Goal: Transaction & Acquisition: Purchase product/service

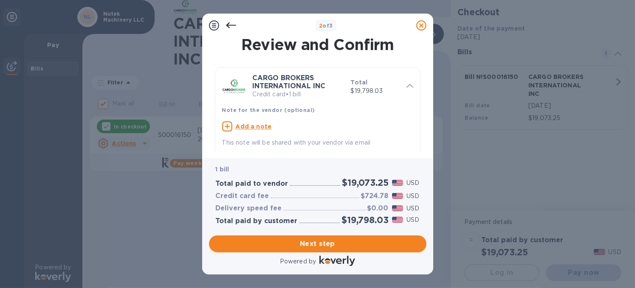
click at [583, 228] on div "2 of 3 Review and Confirm CARGO BROKERS INTERNATIONAL INC Credit card • 1 bill …" at bounding box center [317, 144] width 635 height 288
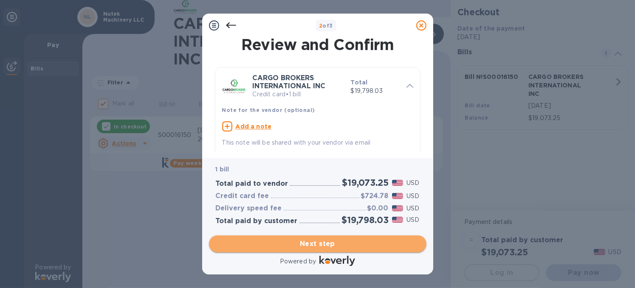
click at [321, 245] on span "Next step" at bounding box center [318, 244] width 204 height 10
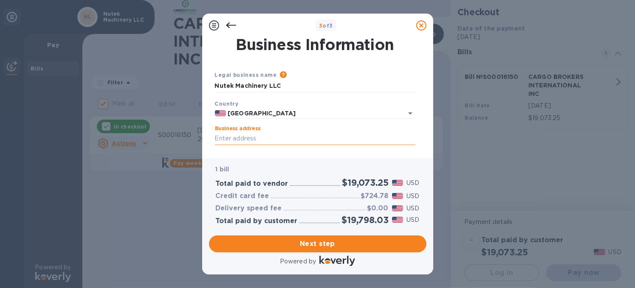
click at [275, 142] on input "Business address" at bounding box center [315, 139] width 201 height 13
type input "[STREET_ADDRESS][PERSON_NAME]"
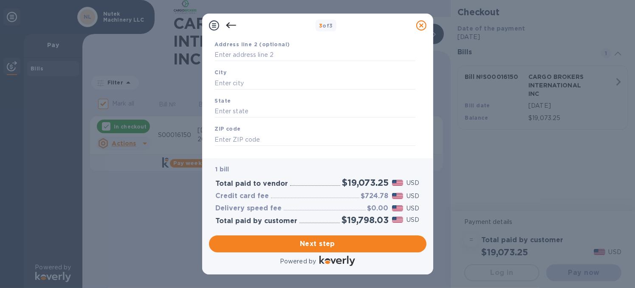
scroll to position [128, 0]
click at [229, 69] on input "text" at bounding box center [315, 68] width 201 height 13
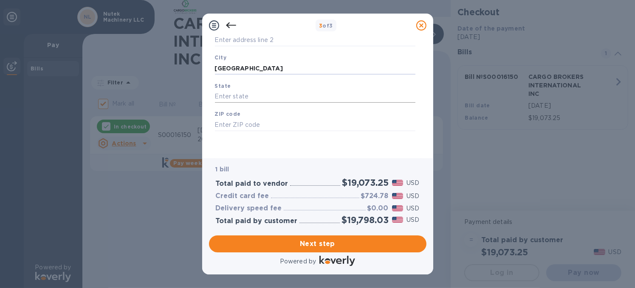
type input "[GEOGRAPHIC_DATA]"
click at [225, 98] on input "text" at bounding box center [315, 96] width 201 height 13
type input "OH"
click at [231, 125] on input "text" at bounding box center [315, 125] width 201 height 13
type input "44023"
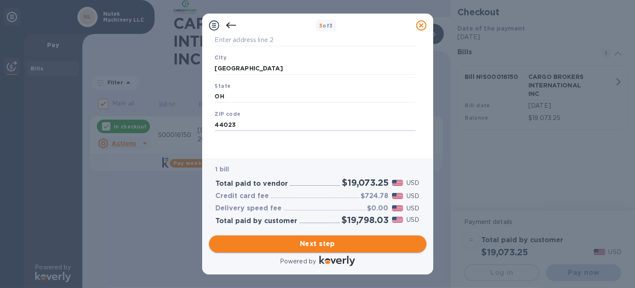
click at [315, 243] on span "Next step" at bounding box center [318, 244] width 204 height 10
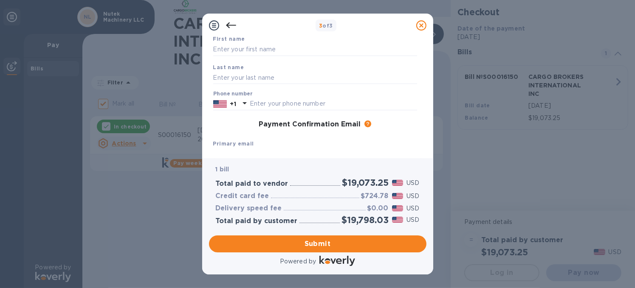
scroll to position [0, 0]
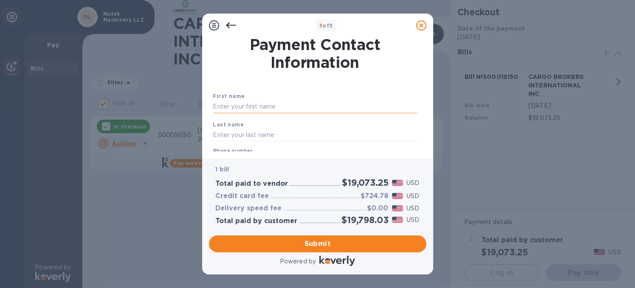
click at [232, 106] on input "text" at bounding box center [315, 107] width 204 height 13
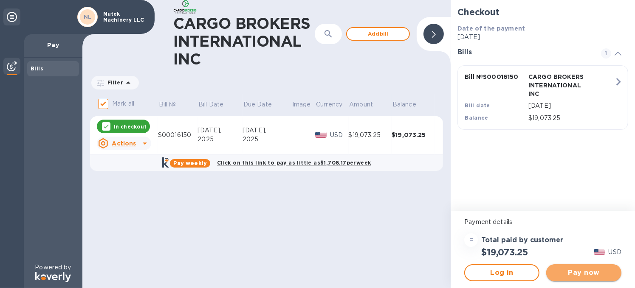
click at [582, 274] on span "Pay now" at bounding box center [584, 273] width 62 height 10
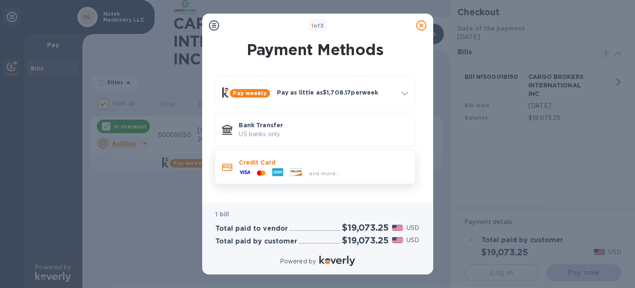
click at [280, 173] on icon at bounding box center [278, 172] width 10 height 3
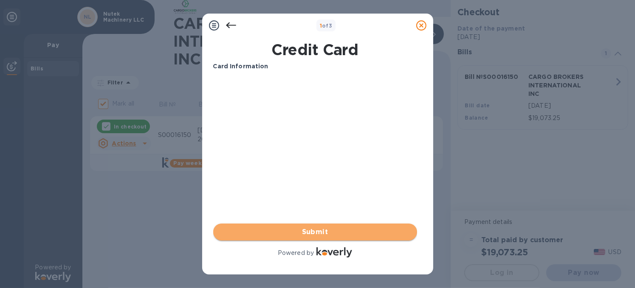
click at [302, 235] on span "Submit" at bounding box center [315, 232] width 190 height 10
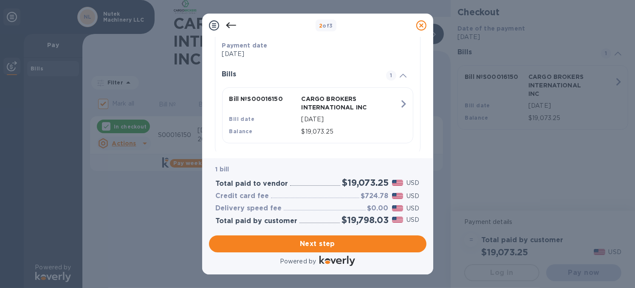
scroll to position [183, 0]
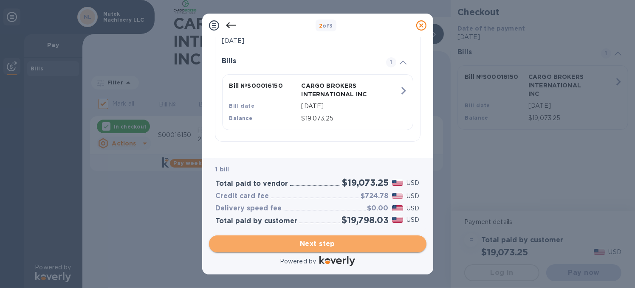
drag, startPoint x: 327, startPoint y: 243, endPoint x: 327, endPoint y: 239, distance: 4.7
click at [327, 243] on span "Next step" at bounding box center [318, 244] width 204 height 10
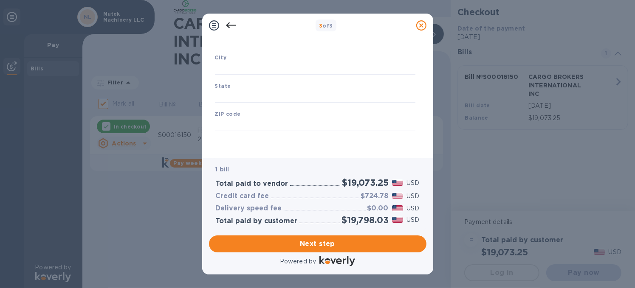
type input "[GEOGRAPHIC_DATA]"
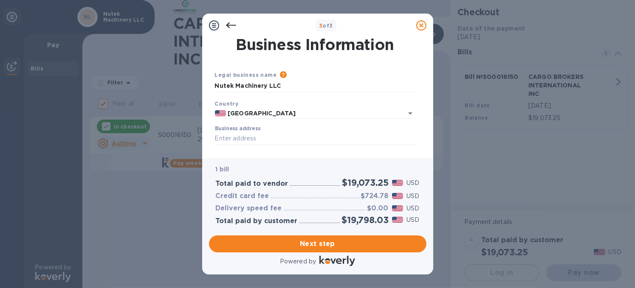
scroll to position [71, 0]
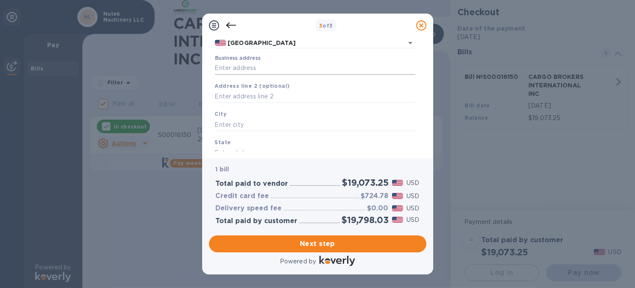
click at [236, 69] on input "Business address" at bounding box center [315, 68] width 201 height 13
type input "[STREET_ADDRESS][PERSON_NAME]"
click at [242, 122] on input "text" at bounding box center [315, 125] width 201 height 13
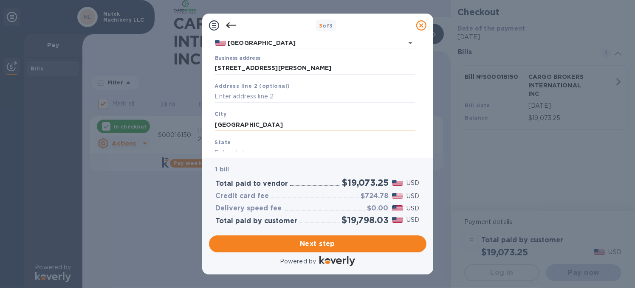
type input "[GEOGRAPHIC_DATA]"
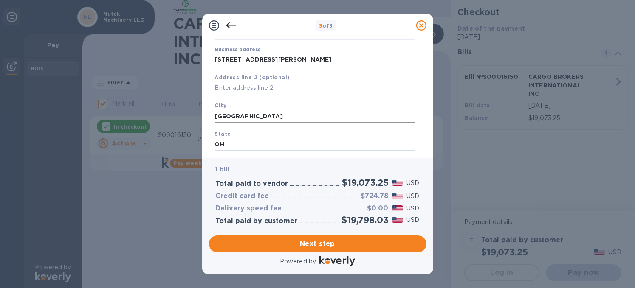
type input "OH"
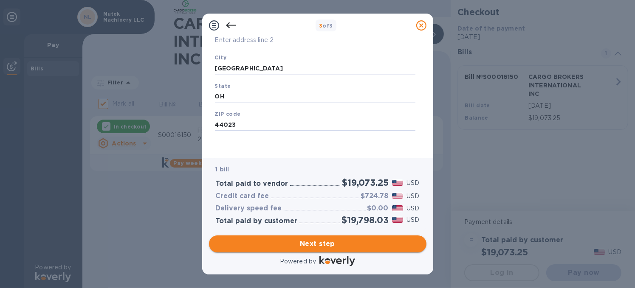
type input "44023"
click at [328, 243] on span "Next step" at bounding box center [318, 244] width 204 height 10
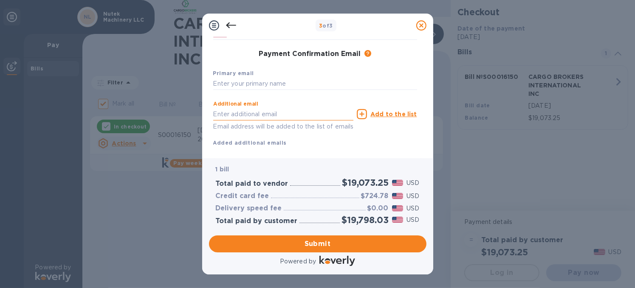
paste input "[EMAIL_ADDRESS][DOMAIN_NAME]"
type input "[EMAIL_ADDRESS][DOMAIN_NAME]"
click at [226, 83] on input "text" at bounding box center [315, 84] width 204 height 13
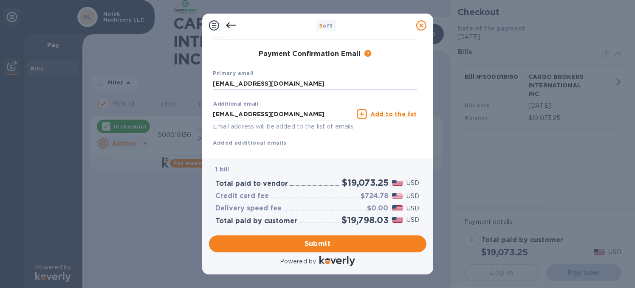
scroll to position [148, 0]
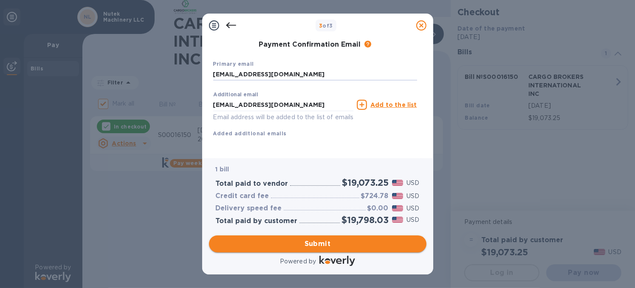
type input "[EMAIL_ADDRESS][DOMAIN_NAME]"
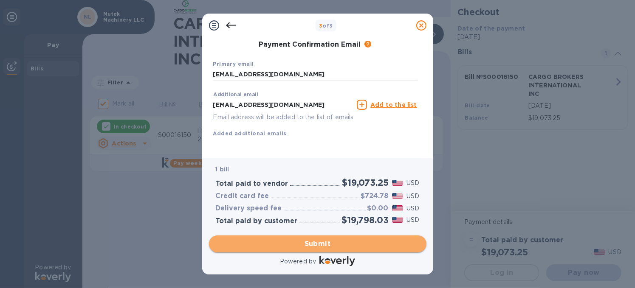
click at [312, 244] on span "Submit" at bounding box center [318, 244] width 204 height 10
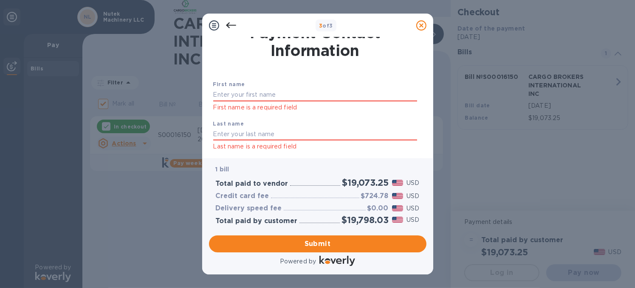
scroll to position [0, 0]
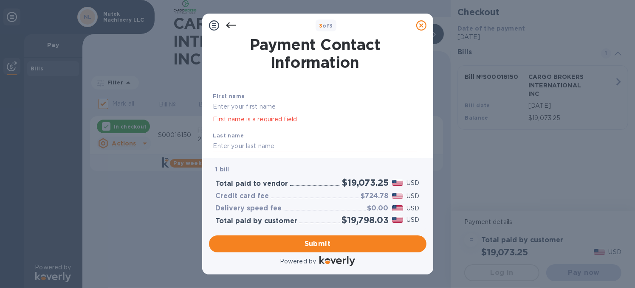
click at [234, 107] on input "text" at bounding box center [315, 107] width 204 height 13
type input "[PERSON_NAME]"
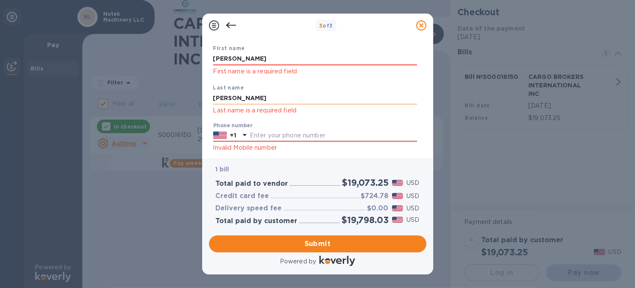
scroll to position [72, 0]
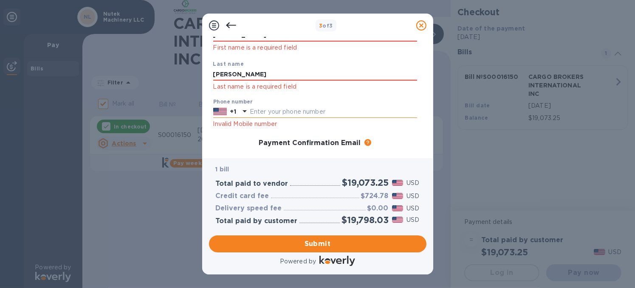
type input "[PERSON_NAME]"
click at [258, 110] on input "text" at bounding box center [333, 112] width 167 height 13
type input "4405436784"
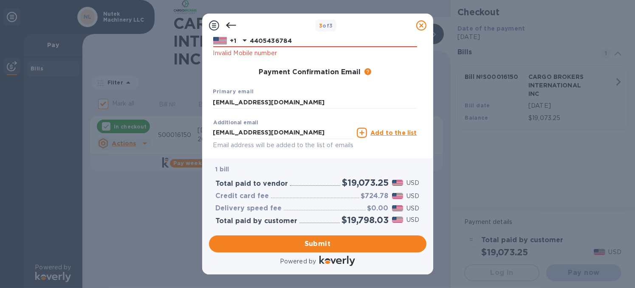
scroll to position [181, 0]
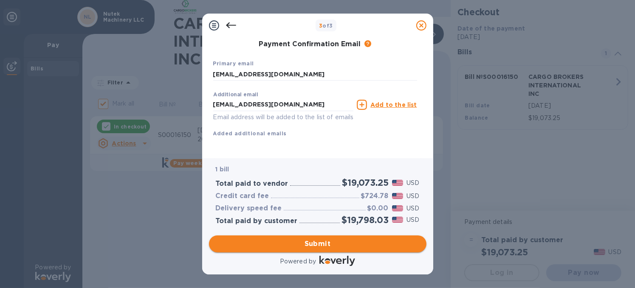
click at [337, 243] on span "Submit" at bounding box center [318, 244] width 204 height 10
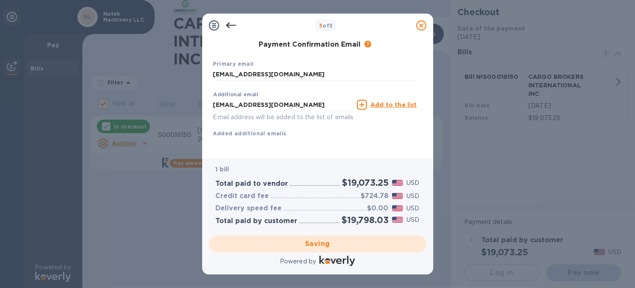
checkbox input "false"
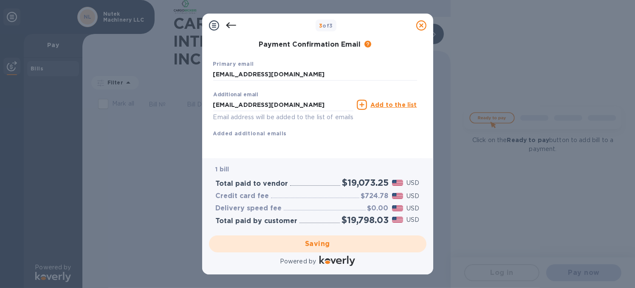
scroll to position [0, 0]
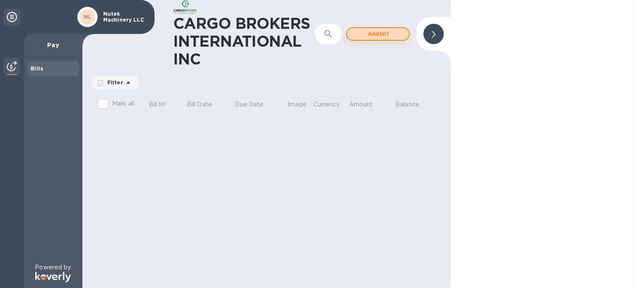
click at [378, 37] on span "Add bill" at bounding box center [378, 34] width 48 height 10
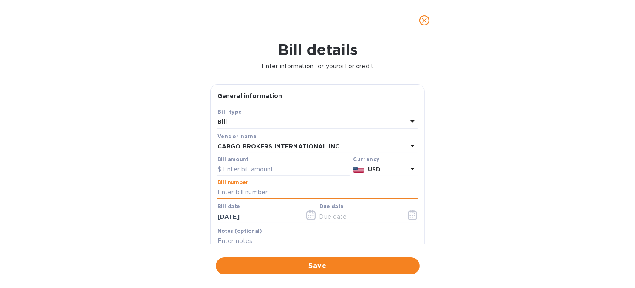
paste input "S00016512"
type input "S00016512"
drag, startPoint x: 228, startPoint y: 173, endPoint x: 244, endPoint y: 172, distance: 15.8
click at [229, 172] on input "text" at bounding box center [284, 170] width 132 height 13
paste input "8,172.96"
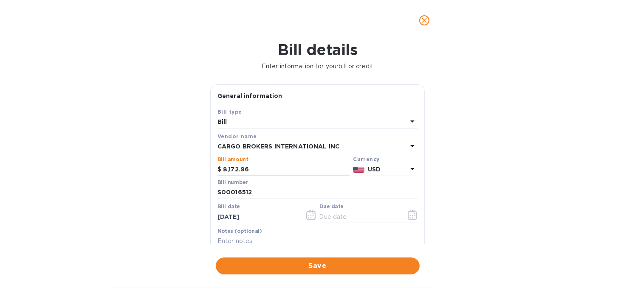
type input "8,172.96"
click at [410, 215] on icon "button" at bounding box center [413, 215] width 10 height 10
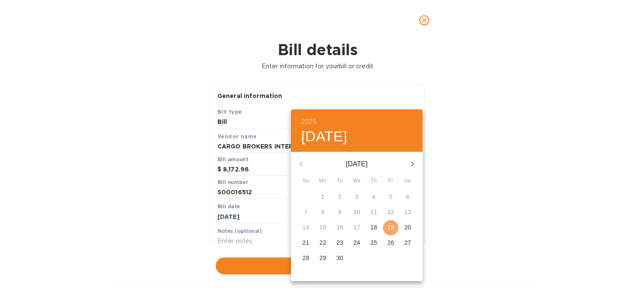
click at [393, 226] on p "19" at bounding box center [390, 227] width 7 height 8
type input "[DATE]"
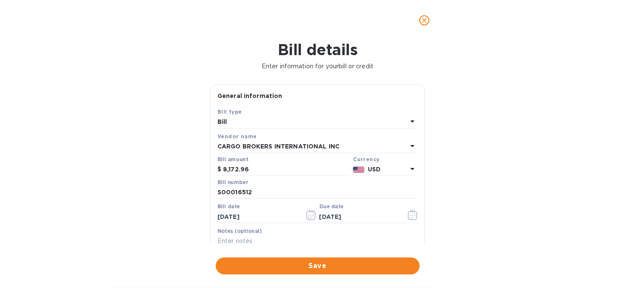
click at [325, 265] on span "Save" at bounding box center [318, 266] width 190 height 10
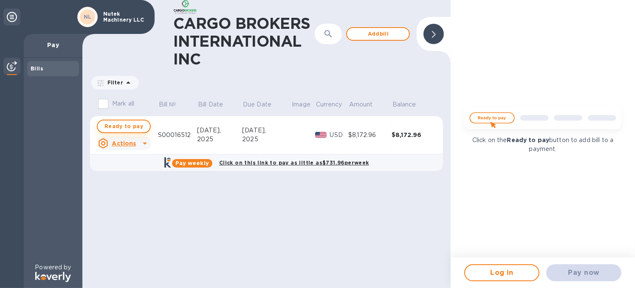
click at [131, 124] on span "Ready to pay" at bounding box center [124, 127] width 39 height 10
checkbox input "true"
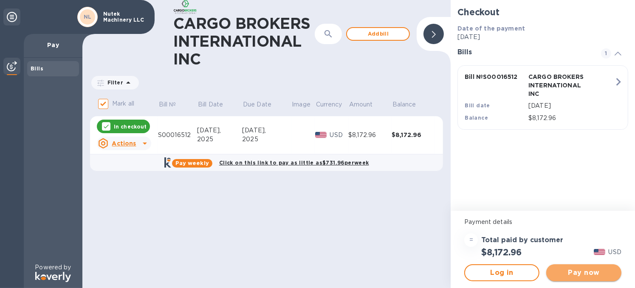
click at [578, 274] on span "Pay now" at bounding box center [584, 273] width 62 height 10
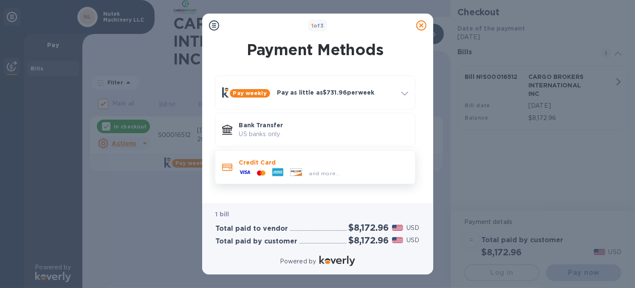
click at [324, 172] on span "and more..." at bounding box center [324, 173] width 31 height 6
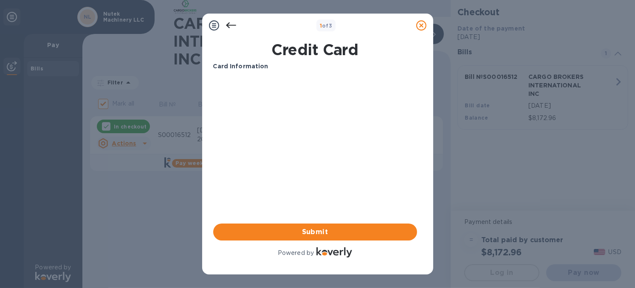
click at [212, 125] on div "Card Information Your browser does not support iframes Submit Powered by" at bounding box center [315, 160] width 207 height 201
click at [322, 232] on span "Submit" at bounding box center [315, 232] width 190 height 10
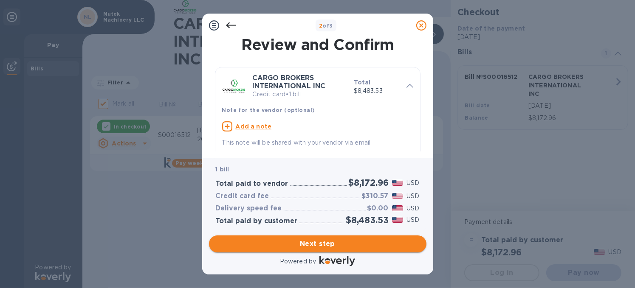
click at [336, 245] on span "Next step" at bounding box center [318, 244] width 204 height 10
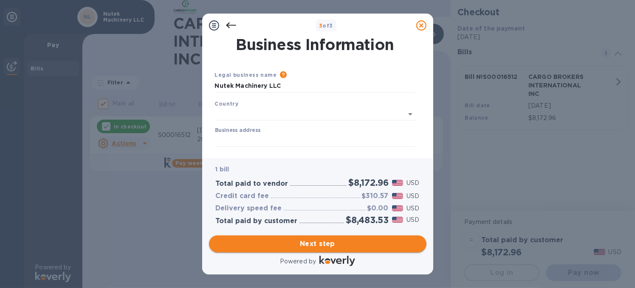
type input "[GEOGRAPHIC_DATA]"
click at [231, 138] on input "Business address" at bounding box center [315, 139] width 201 height 13
type input "[STREET_ADDRESS][PERSON_NAME]"
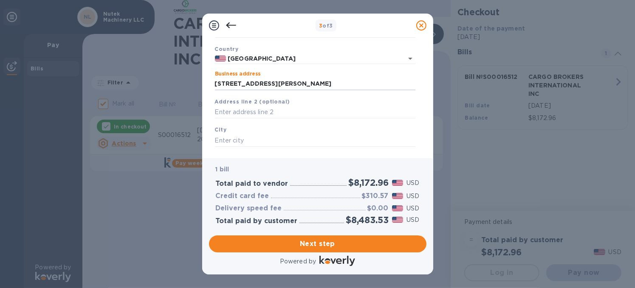
scroll to position [71, 0]
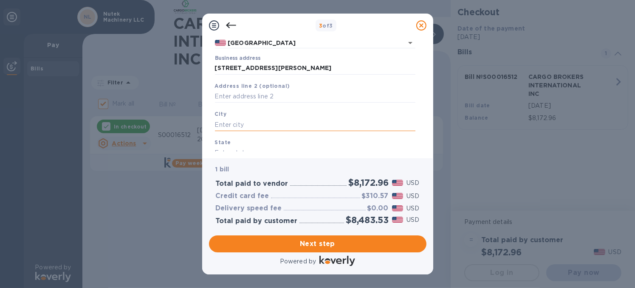
click at [259, 121] on input "text" at bounding box center [315, 125] width 201 height 13
type input "[GEOGRAPHIC_DATA]"
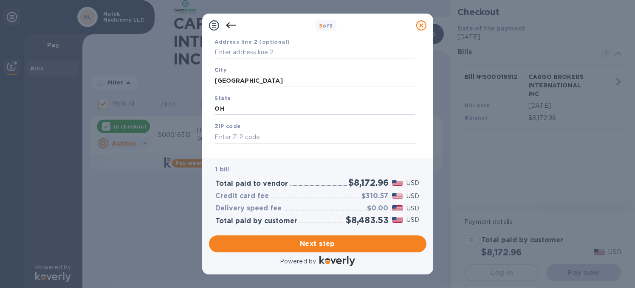
scroll to position [128, 0]
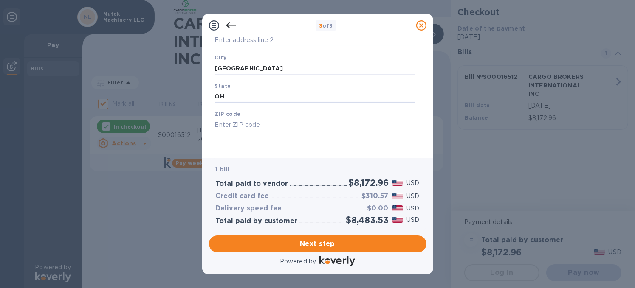
type input "OH"
click at [234, 128] on input "text" at bounding box center [315, 125] width 201 height 13
type input "44023"
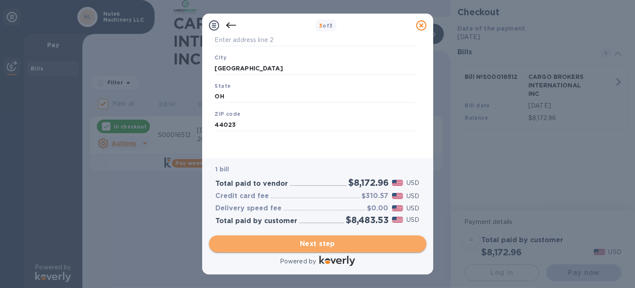
click at [297, 245] on span "Next step" at bounding box center [318, 244] width 204 height 10
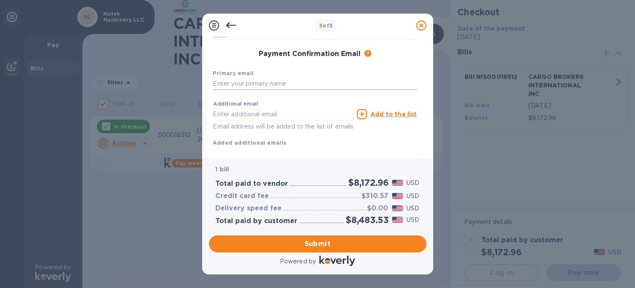
click at [241, 86] on input "text" at bounding box center [315, 84] width 204 height 13
type input "R"
type input "[EMAIL_ADDRESS][DOMAIN_NAME]"
click at [230, 117] on input "text" at bounding box center [283, 114] width 141 height 13
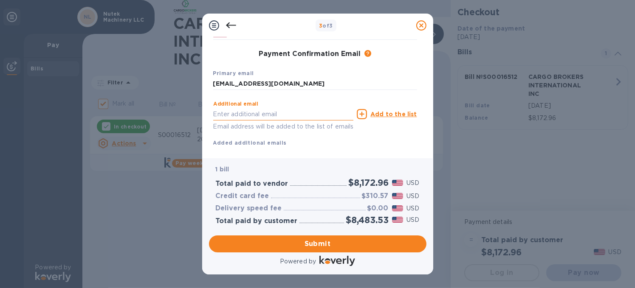
paste input "[EMAIL_ADDRESS][DOMAIN_NAME]"
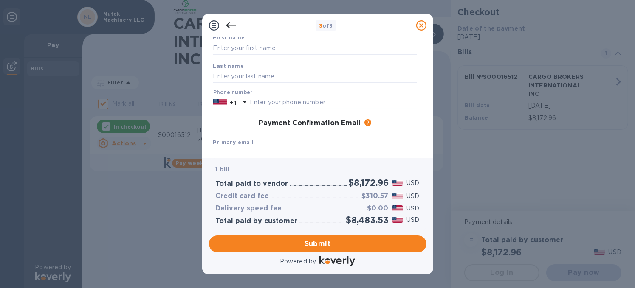
scroll to position [0, 0]
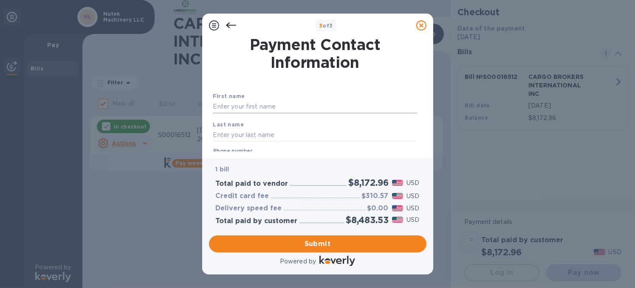
type input "[EMAIL_ADDRESS][DOMAIN_NAME]"
click at [223, 108] on input "text" at bounding box center [315, 107] width 204 height 13
type input "[PERSON_NAME]"
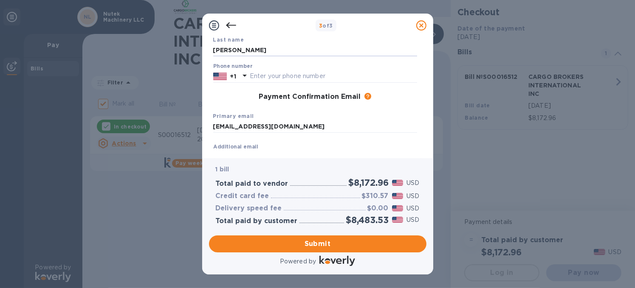
scroll to position [71, 0]
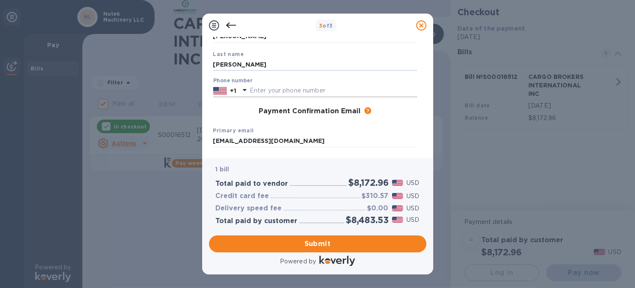
type input "[PERSON_NAME]"
click at [266, 93] on input "text" at bounding box center [333, 91] width 167 height 13
type input "4405436784"
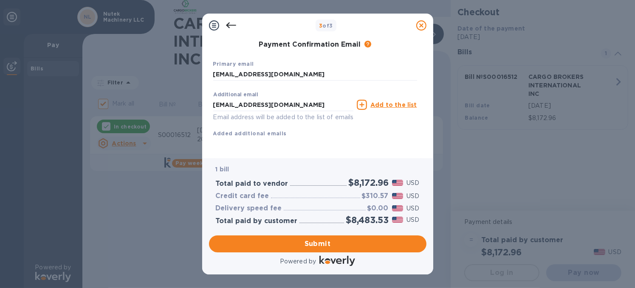
scroll to position [148, 0]
click at [332, 243] on span "Submit" at bounding box center [318, 244] width 204 height 10
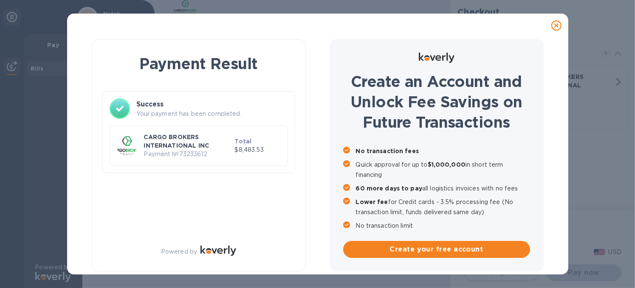
checkbox input "false"
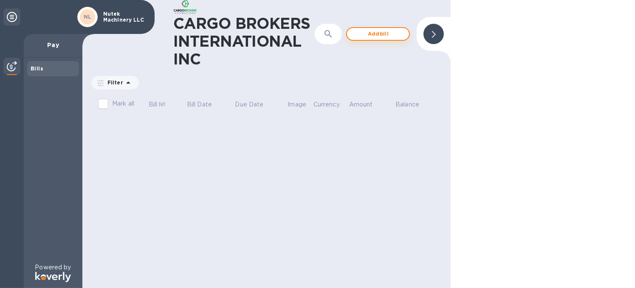
click at [370, 32] on span "Add bill" at bounding box center [378, 34] width 48 height 10
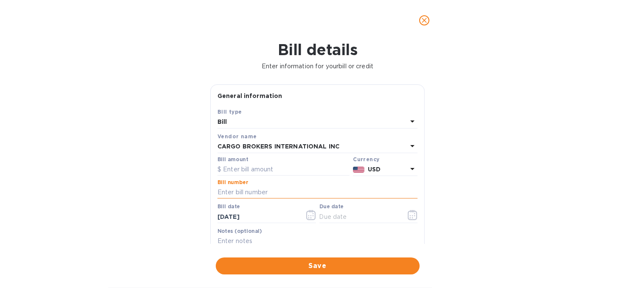
paste input "B00044514"
type input "B00044514"
click at [239, 172] on input "text" at bounding box center [284, 170] width 132 height 13
type input "390"
click at [408, 215] on icon "button" at bounding box center [413, 215] width 10 height 10
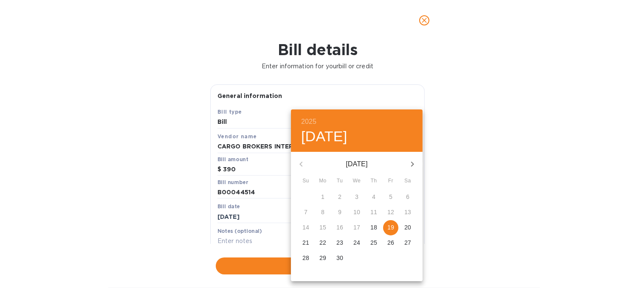
click at [394, 228] on span "19" at bounding box center [390, 227] width 15 height 8
type input "[DATE]"
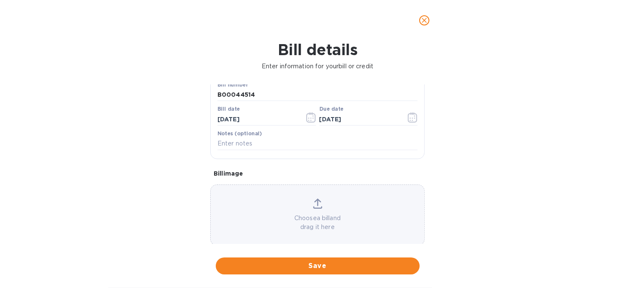
scroll to position [110, 0]
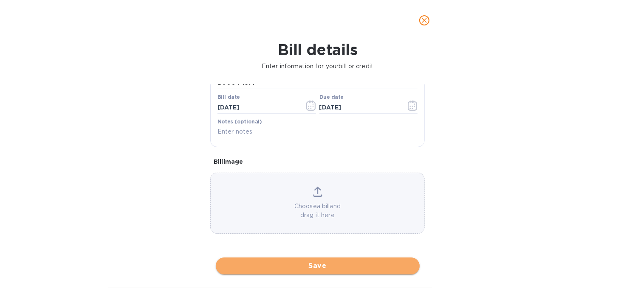
click at [308, 268] on span "Save" at bounding box center [318, 266] width 190 height 10
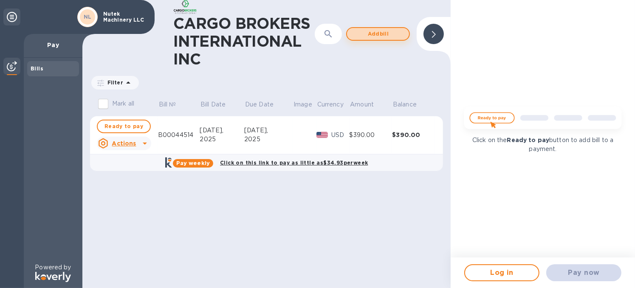
click at [382, 36] on span "Add bill" at bounding box center [378, 34] width 48 height 10
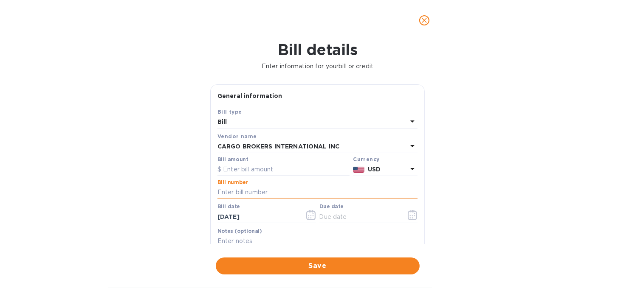
paste input "S00016179"
type input "S00016179"
click at [234, 167] on input "text" at bounding box center [284, 170] width 132 height 13
paste input "5,354.32"
type input "5,354.32"
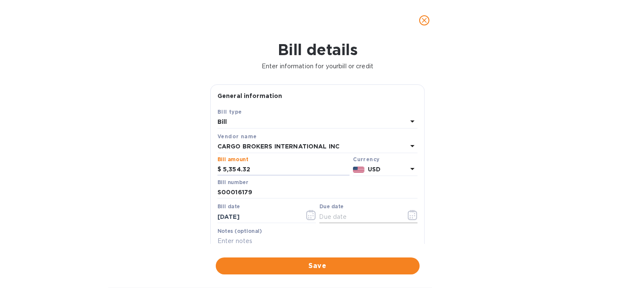
click at [409, 211] on icon "button" at bounding box center [413, 215] width 10 height 10
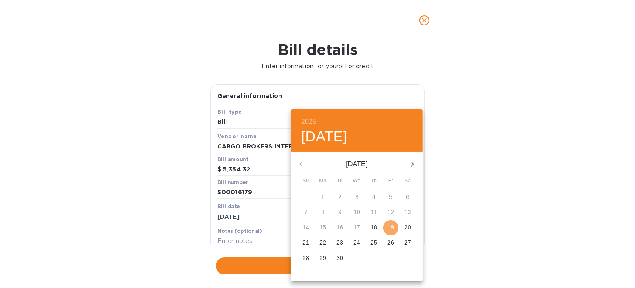
click at [389, 229] on p "19" at bounding box center [390, 227] width 7 height 8
type input "[DATE]"
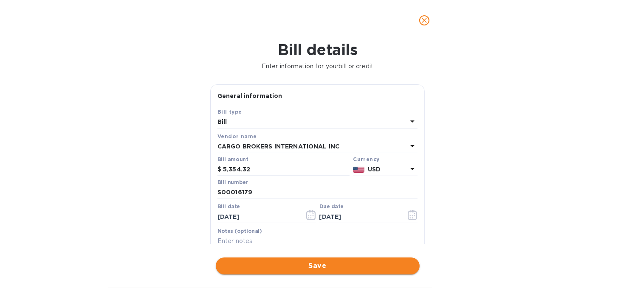
click at [339, 265] on span "Save" at bounding box center [318, 266] width 190 height 10
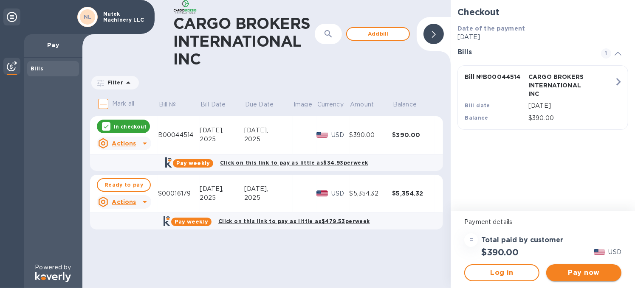
click at [588, 271] on span "Pay now" at bounding box center [584, 273] width 62 height 10
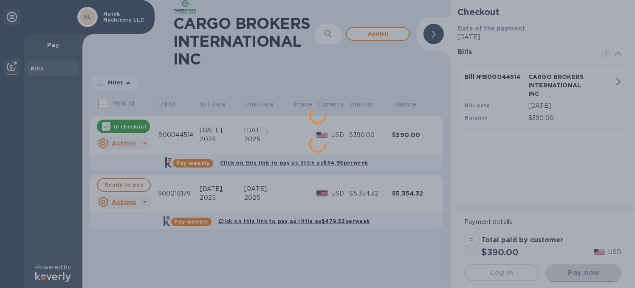
scroll to position [0, 0]
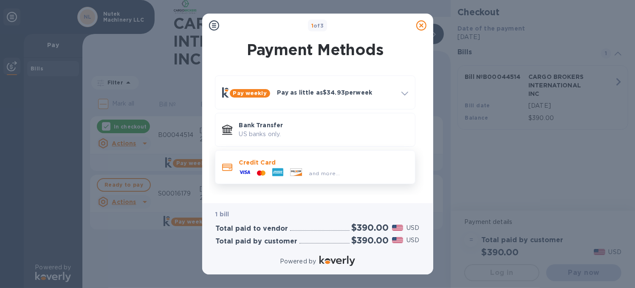
click at [302, 169] on icon at bounding box center [296, 172] width 12 height 7
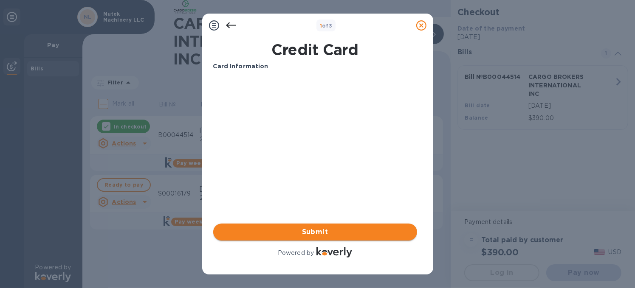
click at [299, 240] on button "Submit" at bounding box center [315, 232] width 204 height 17
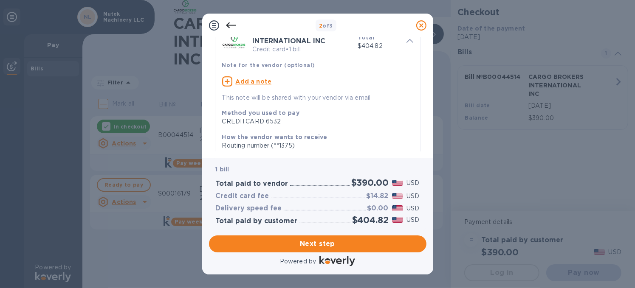
scroll to position [141, 0]
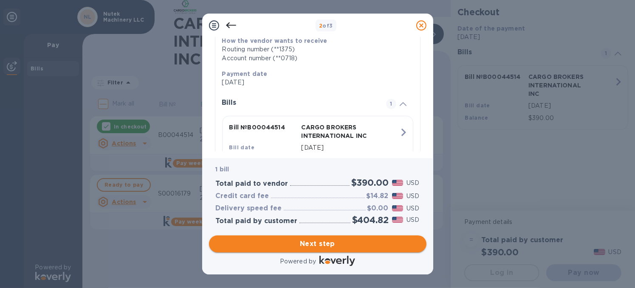
click at [331, 245] on span "Next step" at bounding box center [318, 244] width 204 height 10
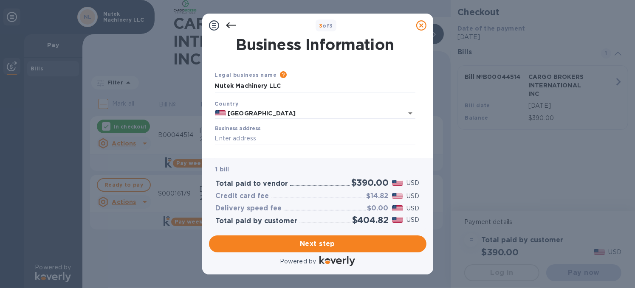
scroll to position [71, 0]
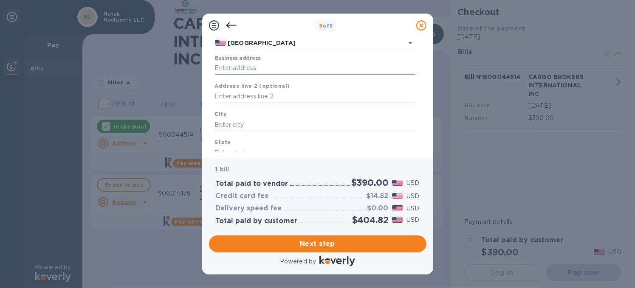
click at [252, 71] on input "Business address" at bounding box center [315, 68] width 201 height 13
type input "[STREET_ADDRESS][PERSON_NAME]"
click at [246, 120] on input "text" at bounding box center [315, 125] width 201 height 13
type input "[GEOGRAPHIC_DATA]"
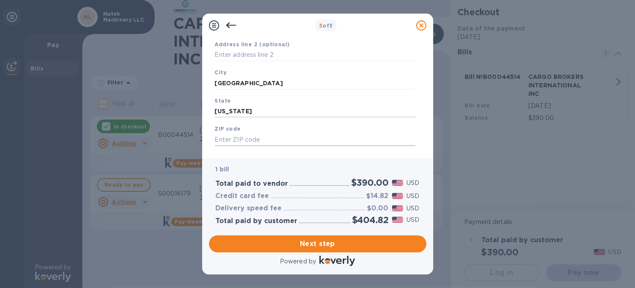
scroll to position [128, 0]
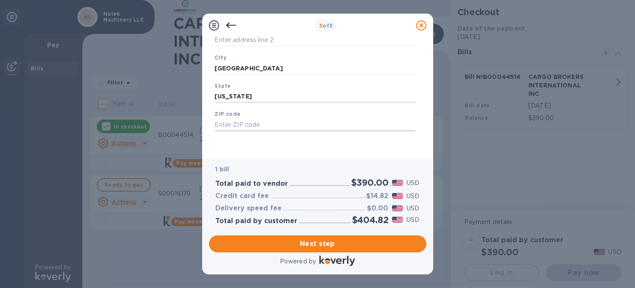
type input "[US_STATE]"
click at [279, 126] on input "text" at bounding box center [315, 125] width 201 height 13
type input "44023"
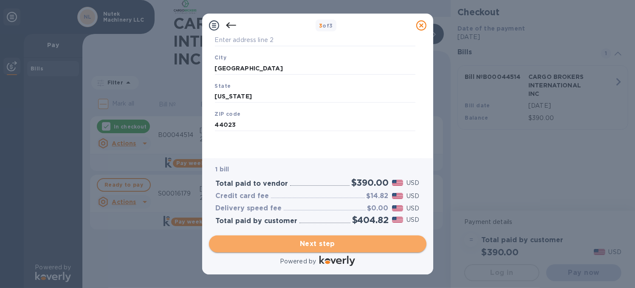
click at [326, 245] on span "Next step" at bounding box center [318, 244] width 204 height 10
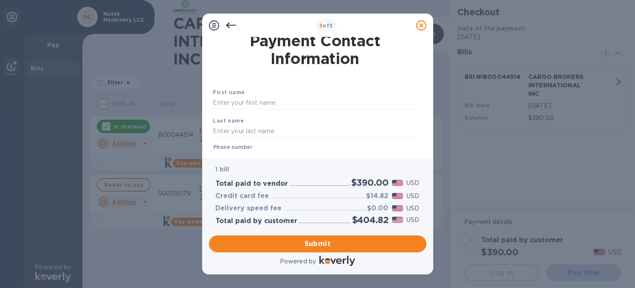
scroll to position [0, 0]
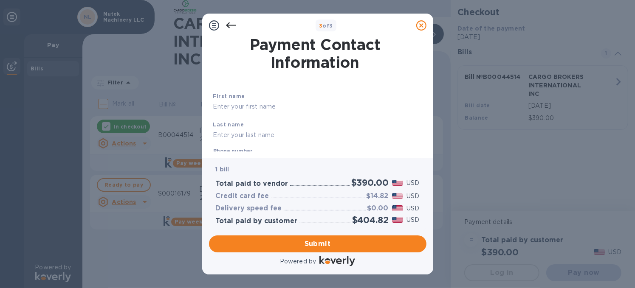
click at [235, 110] on input "text" at bounding box center [315, 107] width 204 height 13
type input "[PERSON_NAME]"
click at [287, 89] on div "First name [PERSON_NAME] name [PERSON_NAME] Phone number +1 Payment Confirmatio…" at bounding box center [315, 176] width 207 height 201
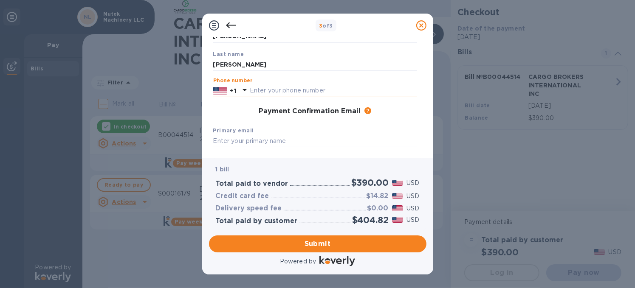
click at [288, 94] on input "text" at bounding box center [333, 91] width 167 height 13
type input "4405436784"
type input "[EMAIL_ADDRESS][DOMAIN_NAME]"
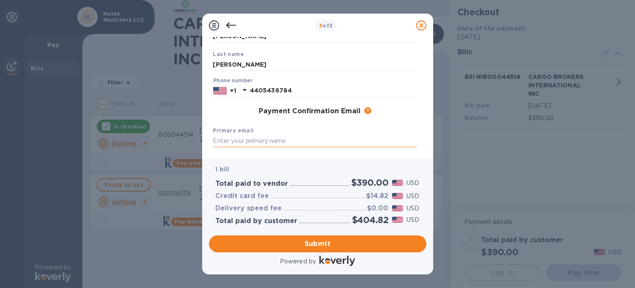
click at [233, 141] on input "text" at bounding box center [315, 141] width 204 height 13
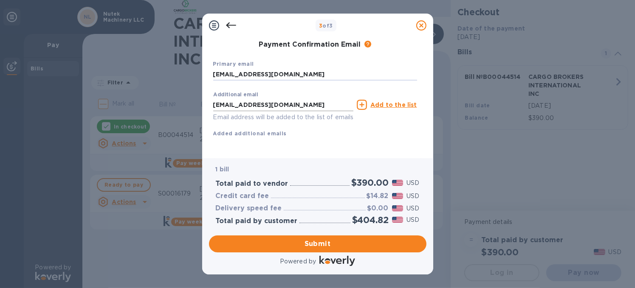
type input "[EMAIL_ADDRESS][DOMAIN_NAME]"
drag, startPoint x: 306, startPoint y: 103, endPoint x: 64, endPoint y: 87, distance: 242.7
click at [64, 87] on div "3 of 3 Payment Contact Information First name [PERSON_NAME] name [PERSON_NAME] …" at bounding box center [317, 144] width 635 height 288
paste input "eceivables@cargobrokers"
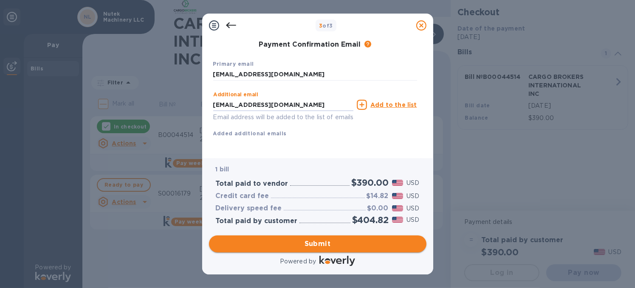
type input "[EMAIL_ADDRESS][DOMAIN_NAME]"
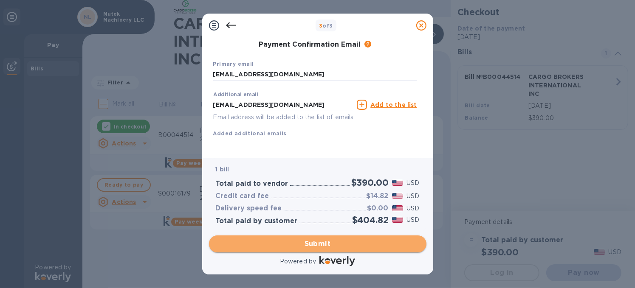
click at [339, 246] on span "Submit" at bounding box center [318, 244] width 204 height 10
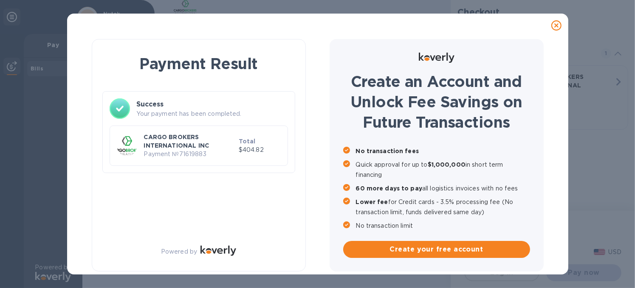
scroll to position [0, 0]
checkbox input "true"
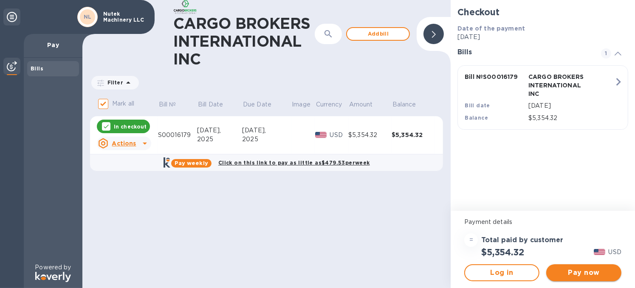
click at [579, 275] on span "Pay now" at bounding box center [584, 273] width 62 height 10
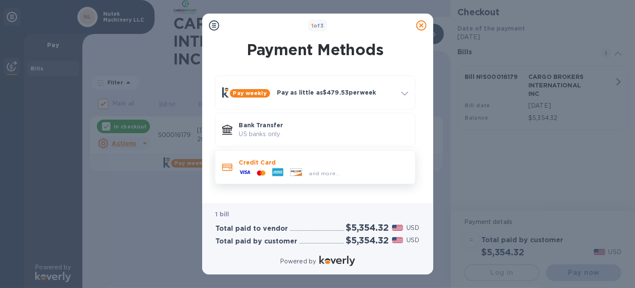
click at [284, 177] on div at bounding box center [278, 173] width 18 height 13
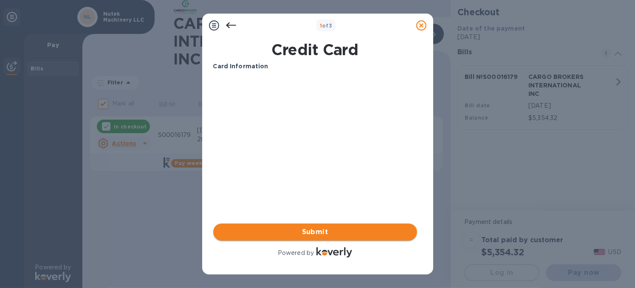
click at [333, 235] on span "Submit" at bounding box center [315, 232] width 190 height 10
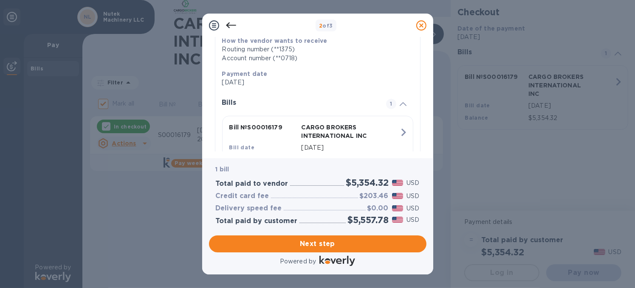
scroll to position [183, 0]
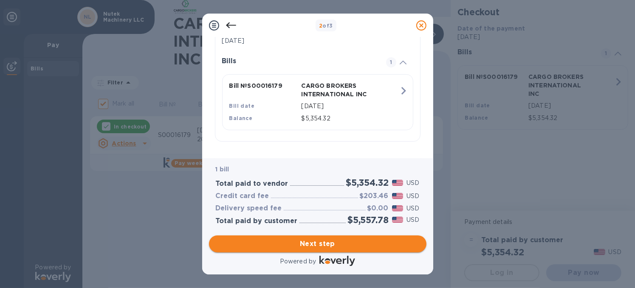
click at [333, 244] on span "Next step" at bounding box center [318, 244] width 204 height 10
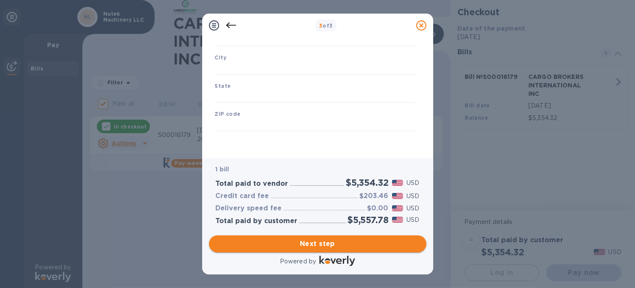
type input "[GEOGRAPHIC_DATA]"
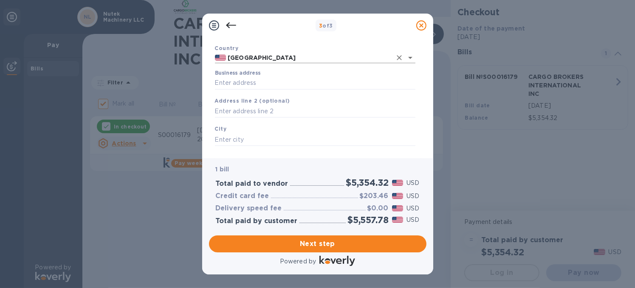
scroll to position [71, 0]
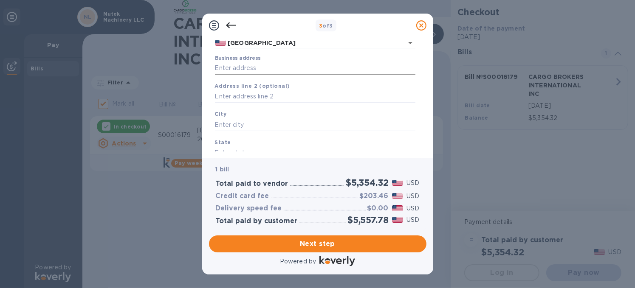
click at [272, 71] on input "Business address" at bounding box center [315, 68] width 201 height 13
type input "[STREET_ADDRESS][PERSON_NAME]"
click at [257, 113] on div "City" at bounding box center [315, 120] width 207 height 28
click at [252, 123] on input "text" at bounding box center [315, 125] width 201 height 13
type input "[GEOGRAPHIC_DATA]"
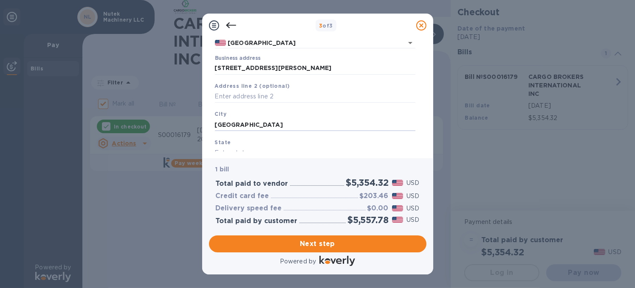
scroll to position [79, 0]
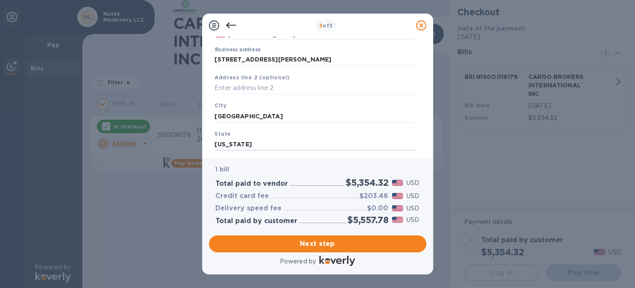
type input "[US_STATE]"
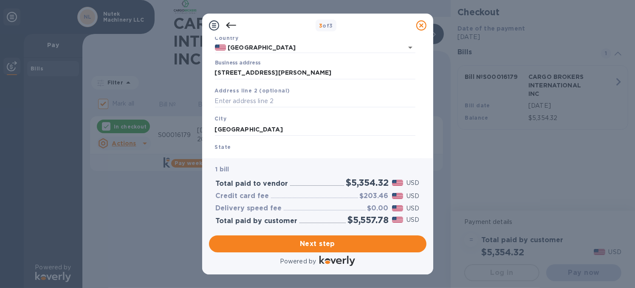
scroll to position [128, 0]
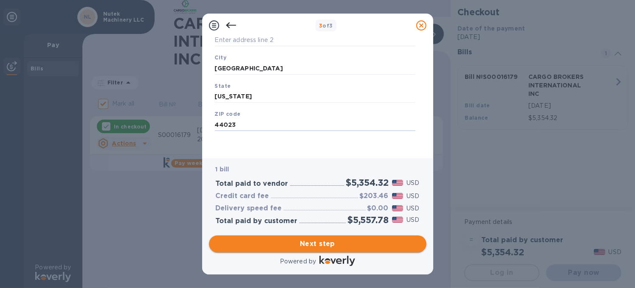
type input "44023"
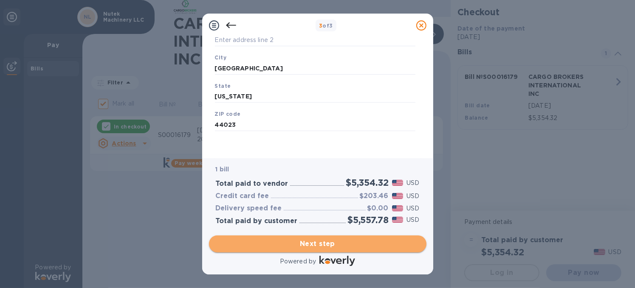
click at [311, 239] on span "Next step" at bounding box center [318, 244] width 204 height 10
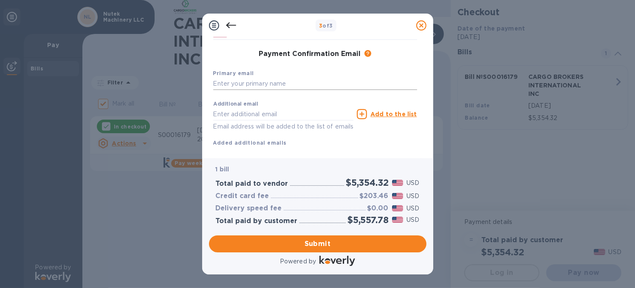
scroll to position [0, 0]
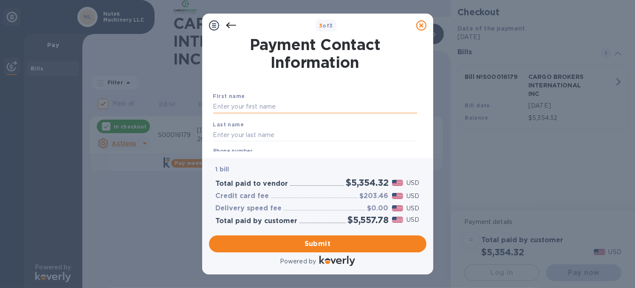
click at [238, 105] on input "text" at bounding box center [315, 107] width 204 height 13
type input "[PERSON_NAME]"
type input "4405436784"
type input "[EMAIL_ADDRESS][DOMAIN_NAME]"
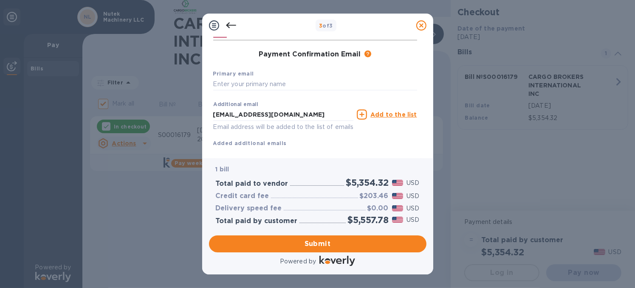
scroll to position [141, 0]
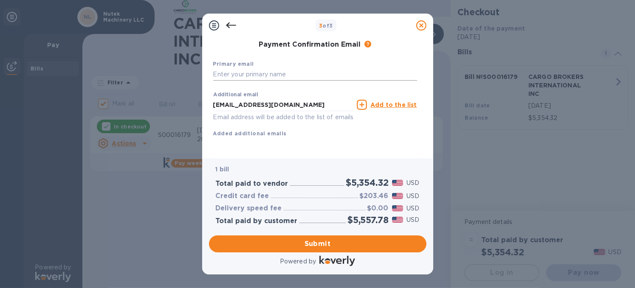
click at [256, 70] on input "text" at bounding box center [315, 74] width 204 height 13
type input "[EMAIL_ADDRESS][DOMAIN_NAME]"
drag, startPoint x: 278, startPoint y: 99, endPoint x: 118, endPoint y: 82, distance: 160.6
click at [124, 85] on div "3 of 3 Payment Contact Information First name [PERSON_NAME] name [PERSON_NAME] …" at bounding box center [317, 144] width 635 height 288
paste input "eceivables@cargobrokers"
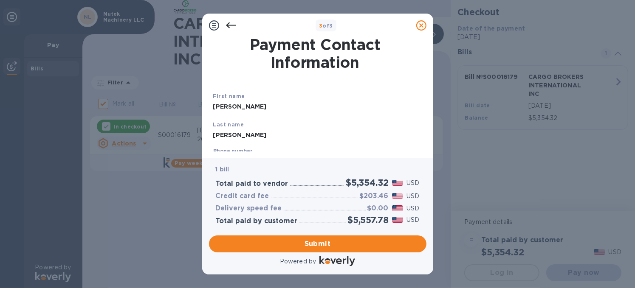
scroll to position [148, 0]
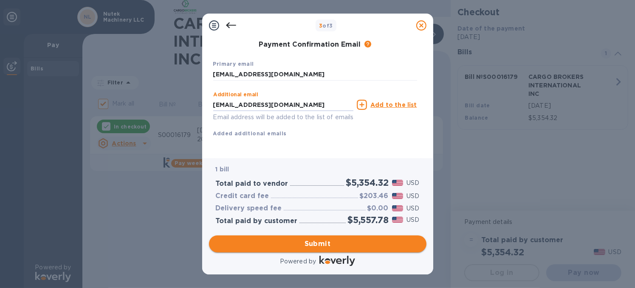
type input "[EMAIL_ADDRESS][DOMAIN_NAME]"
click at [333, 242] on span "Submit" at bounding box center [318, 244] width 204 height 10
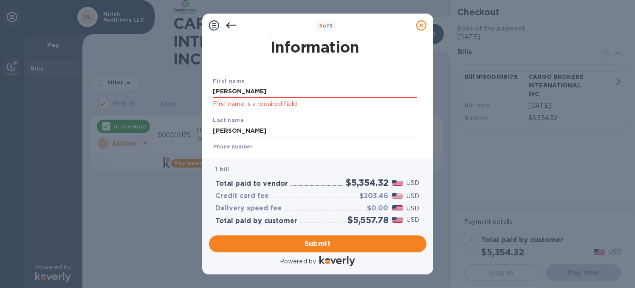
scroll to position [0, 0]
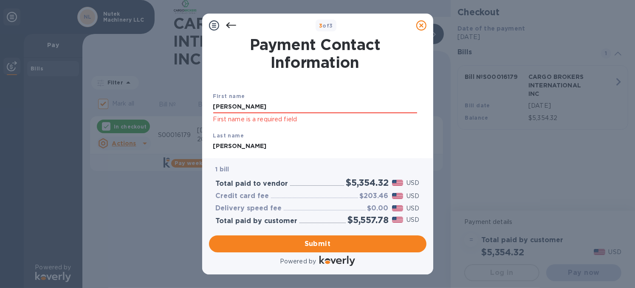
drag, startPoint x: 265, startPoint y: 109, endPoint x: 155, endPoint y: 106, distance: 110.1
click at [159, 107] on div "3 of 3 Payment Contact Information First name [PERSON_NAME] First name is a req…" at bounding box center [317, 144] width 635 height 288
type input "[PERSON_NAME]"
click at [359, 126] on div "First name [PERSON_NAME] First name is a required field" at bounding box center [315, 108] width 211 height 40
click at [325, 242] on span "Submit" at bounding box center [318, 244] width 204 height 10
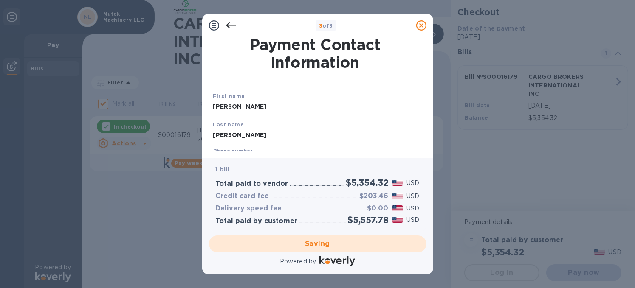
checkbox input "false"
